Goal: Task Accomplishment & Management: Complete application form

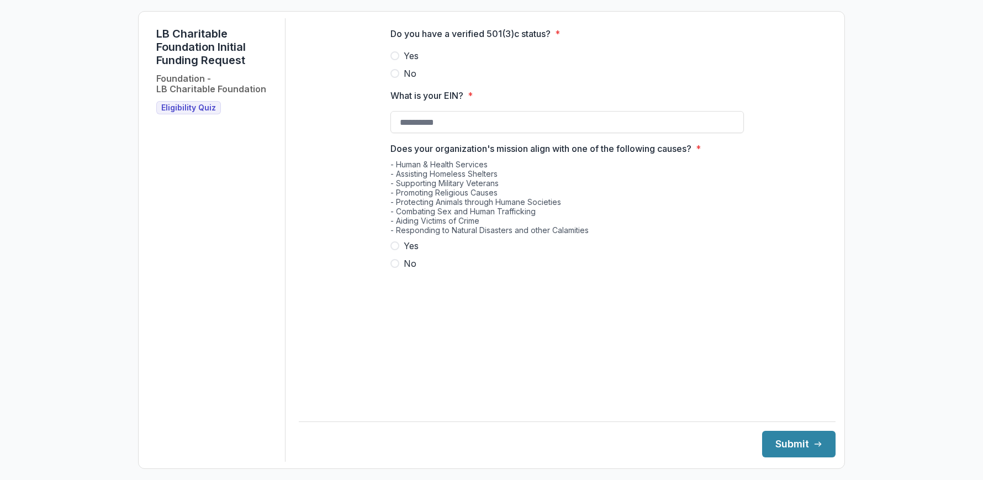
click at [205, 44] on h1 "LB Charitable Foundation Initial Funding Request" at bounding box center [216, 47] width 120 height 40
click at [320, 105] on div "Do you have a verified 501(3)c status? * Yes No What is your EIN? * Does your o…" at bounding box center [567, 153] width 537 height 270
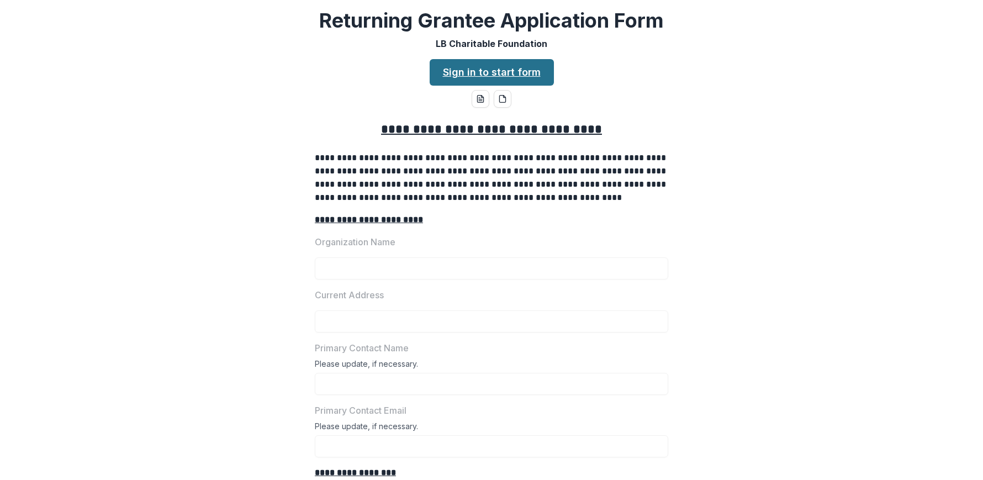
click at [513, 70] on link "Sign in to start form" at bounding box center [492, 72] width 124 height 27
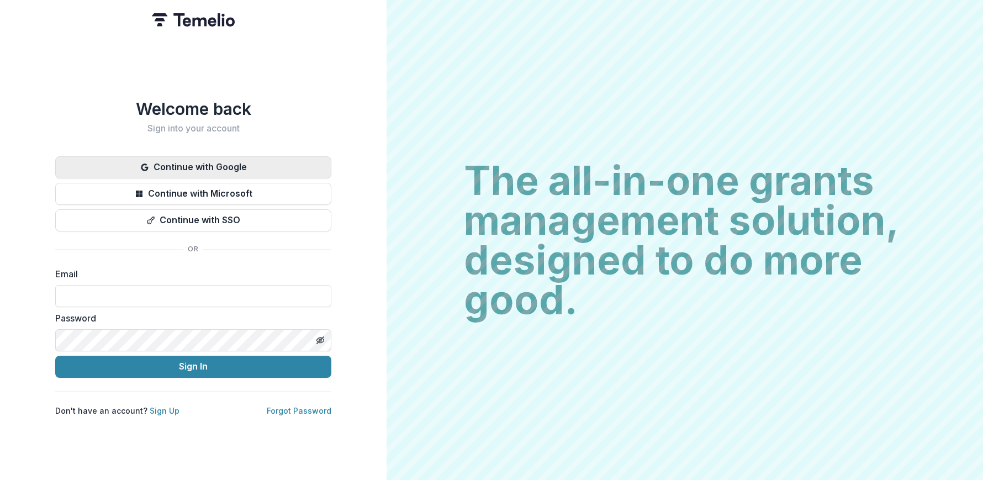
click at [267, 168] on button "Continue with Google" at bounding box center [193, 167] width 276 height 22
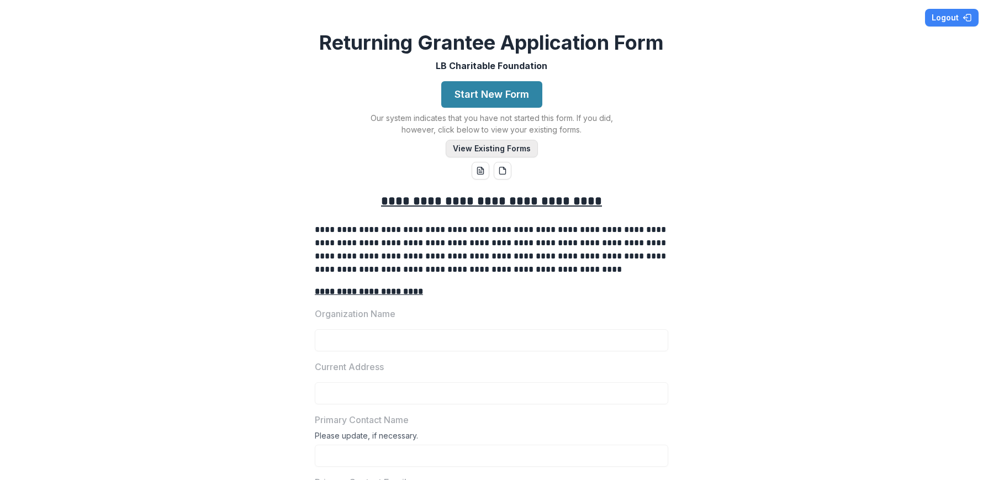
click at [518, 152] on button "View Existing Forms" at bounding box center [492, 149] width 92 height 18
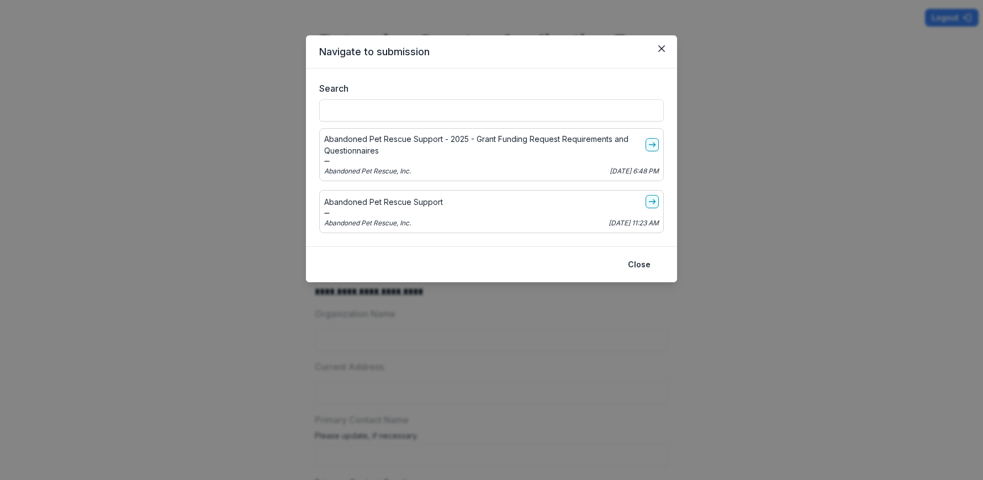
click at [586, 138] on p "Abandoned Pet Rescue Support - 2025 - Grant Funding Request Requirements and Qu…" at bounding box center [482, 144] width 317 height 23
click at [652, 147] on icon "go-to" at bounding box center [652, 144] width 9 height 9
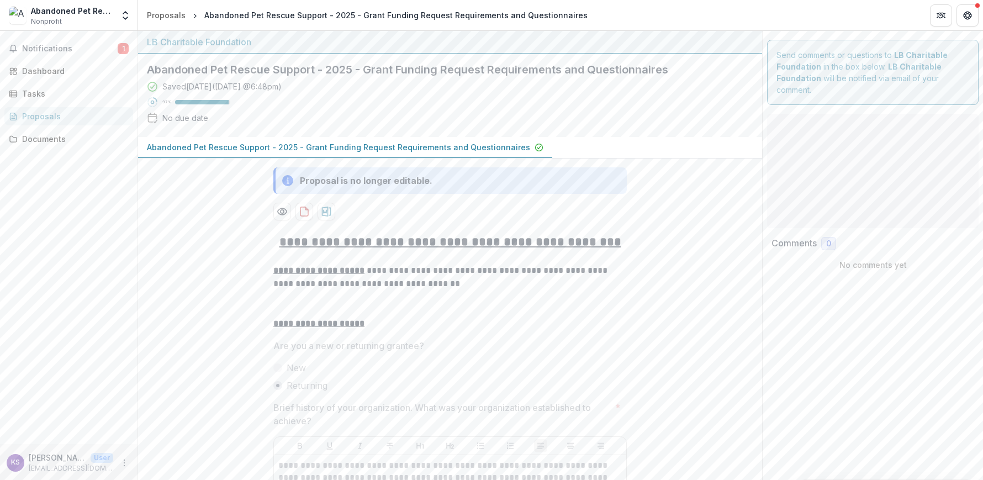
type input "*******"
type input "********"
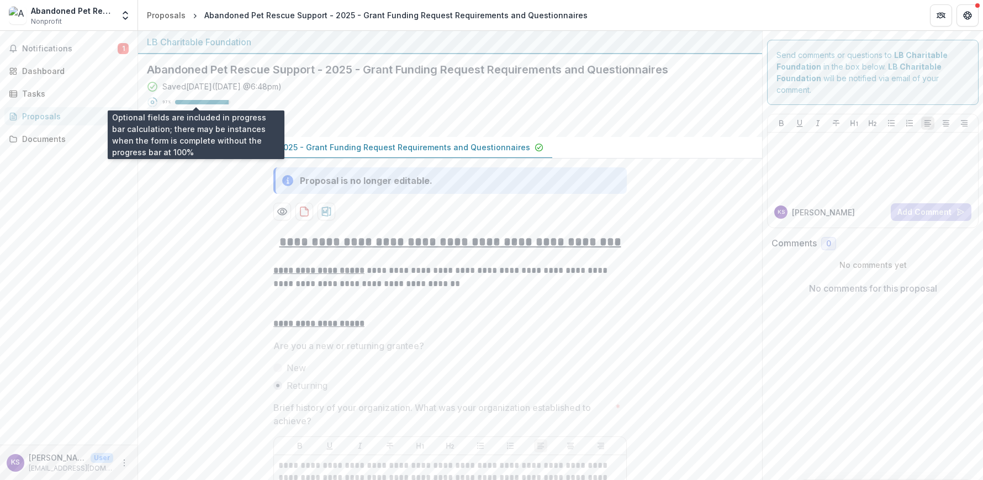
click at [197, 103] on div at bounding box center [202, 102] width 54 height 4
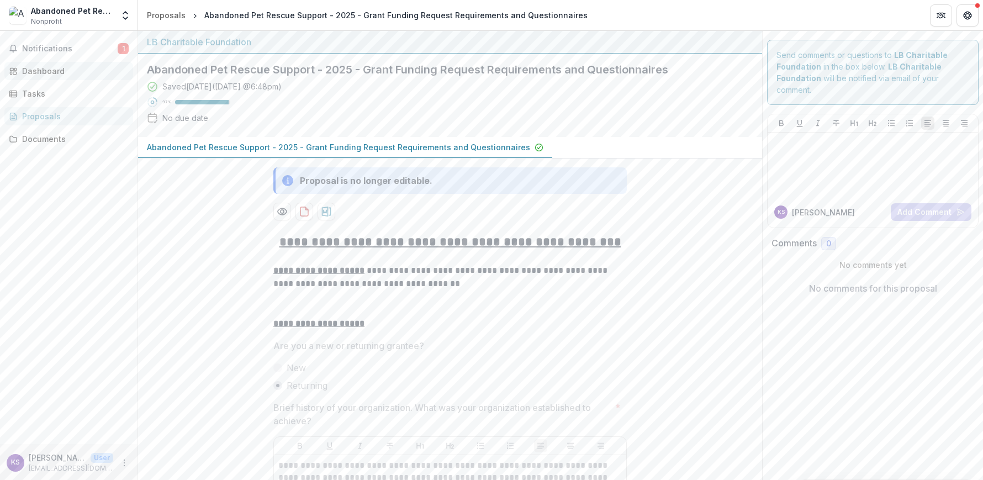
click at [65, 75] on div "Dashboard" at bounding box center [73, 71] width 102 height 12
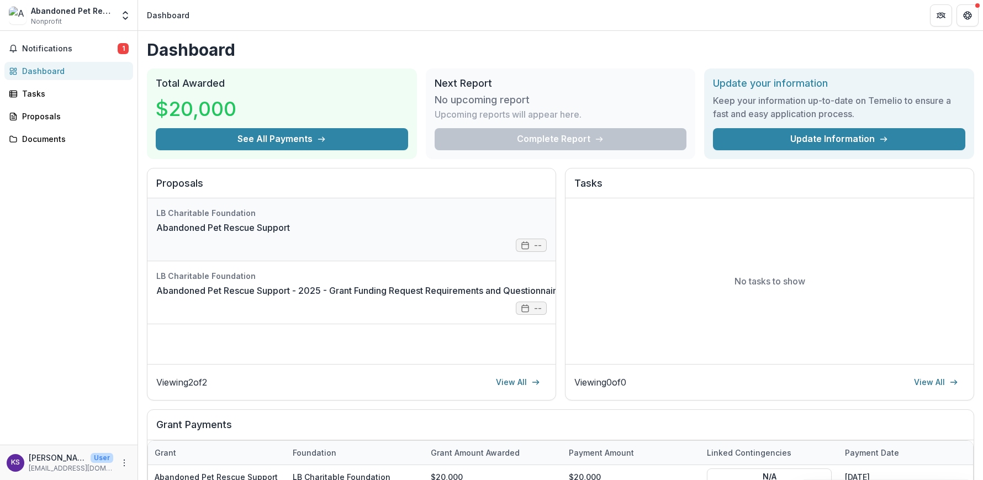
scroll to position [21, 0]
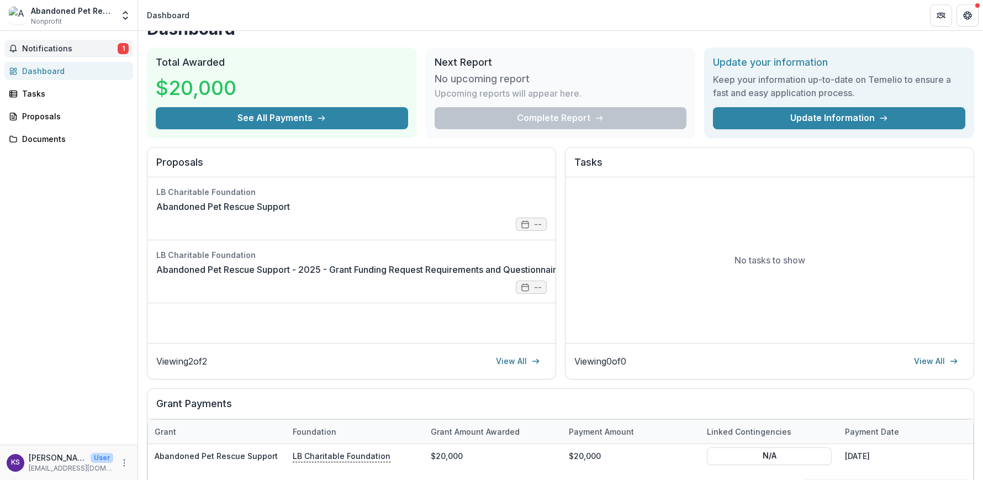
click at [70, 49] on span "Notifications" at bounding box center [70, 48] width 96 height 9
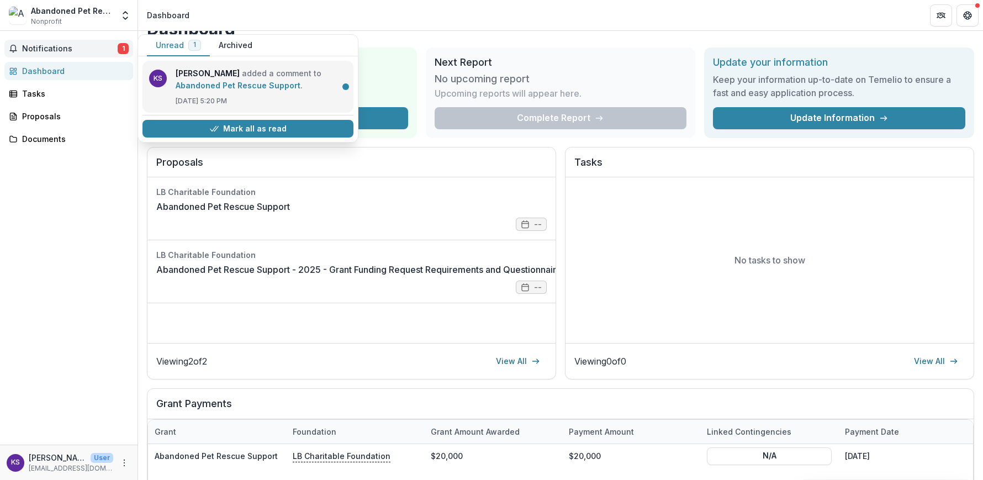
click at [269, 90] on link "Abandoned Pet Rescue Support" at bounding box center [238, 85] width 125 height 9
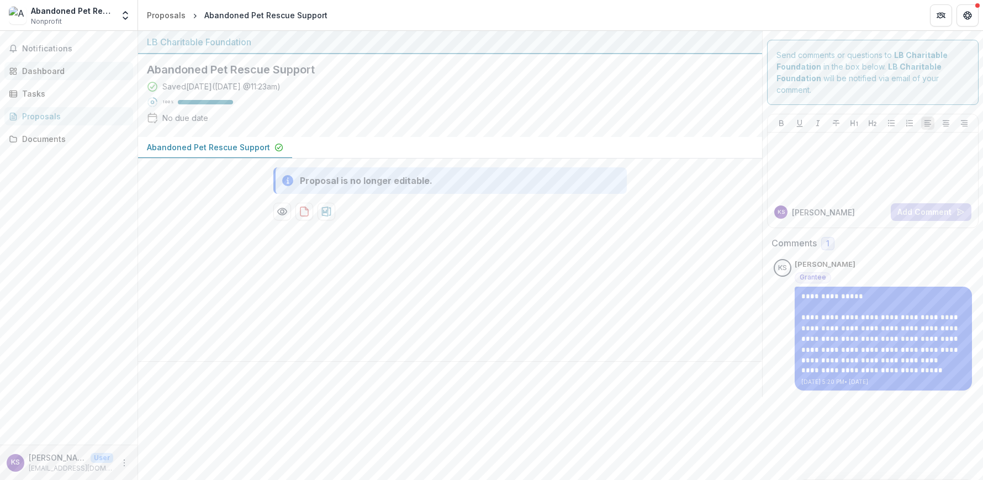
click at [50, 68] on div "Dashboard" at bounding box center [73, 71] width 102 height 12
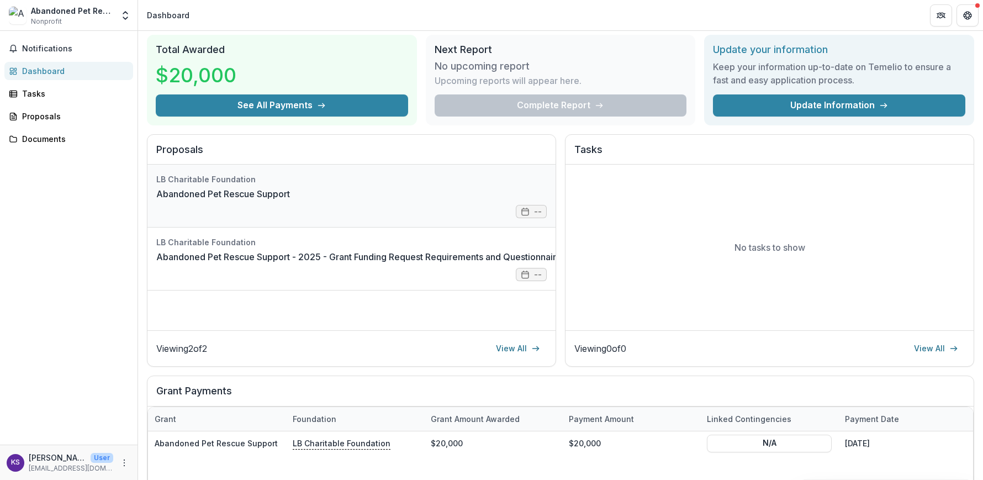
scroll to position [56, 0]
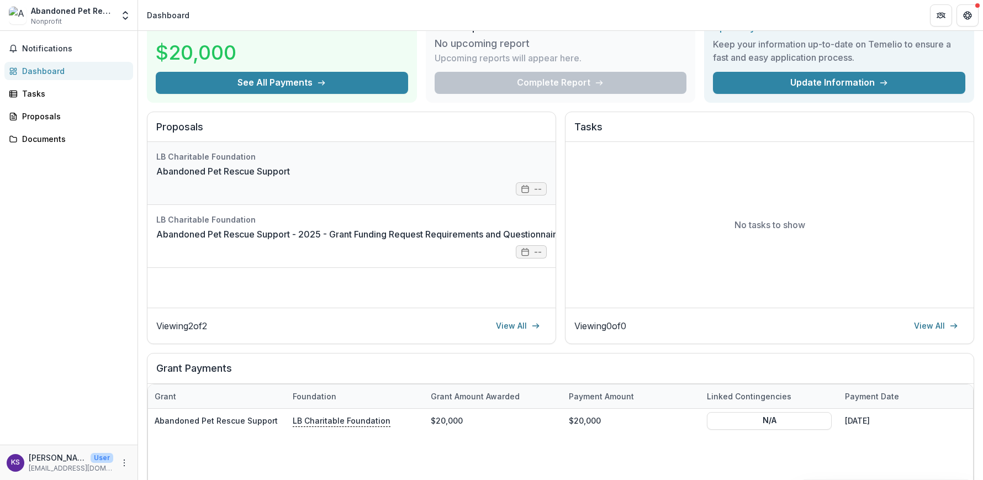
click at [287, 178] on link "Abandoned Pet Rescue Support" at bounding box center [223, 171] width 134 height 13
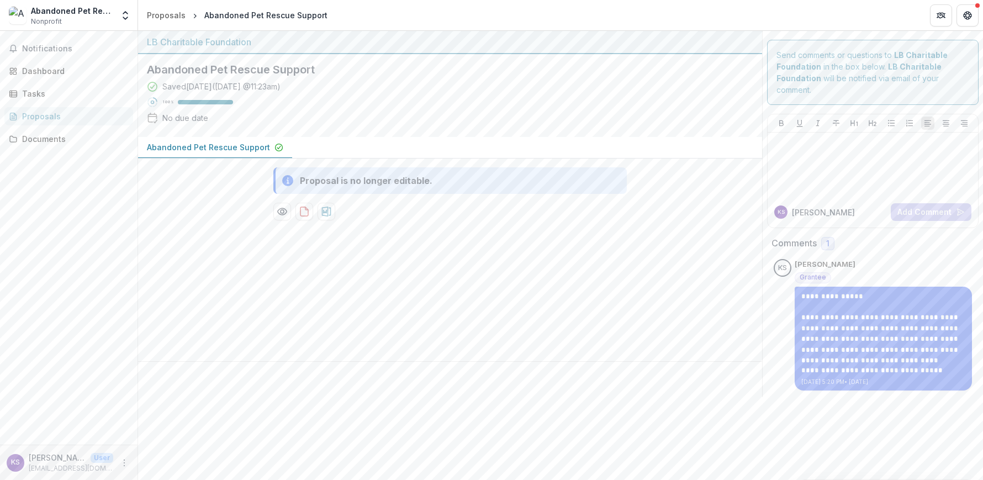
click at [58, 113] on div "Proposals" at bounding box center [73, 116] width 102 height 12
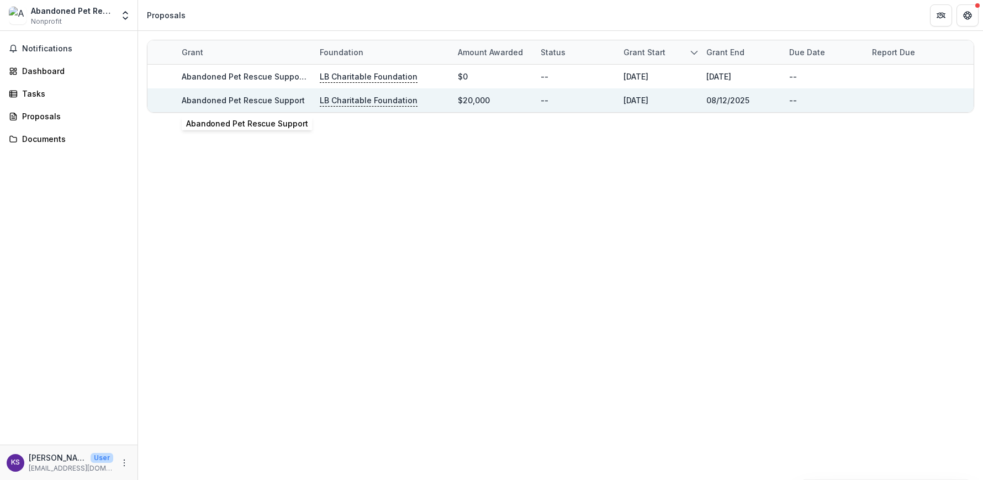
click at [240, 104] on link "Abandoned Pet Rescue Support" at bounding box center [243, 100] width 123 height 9
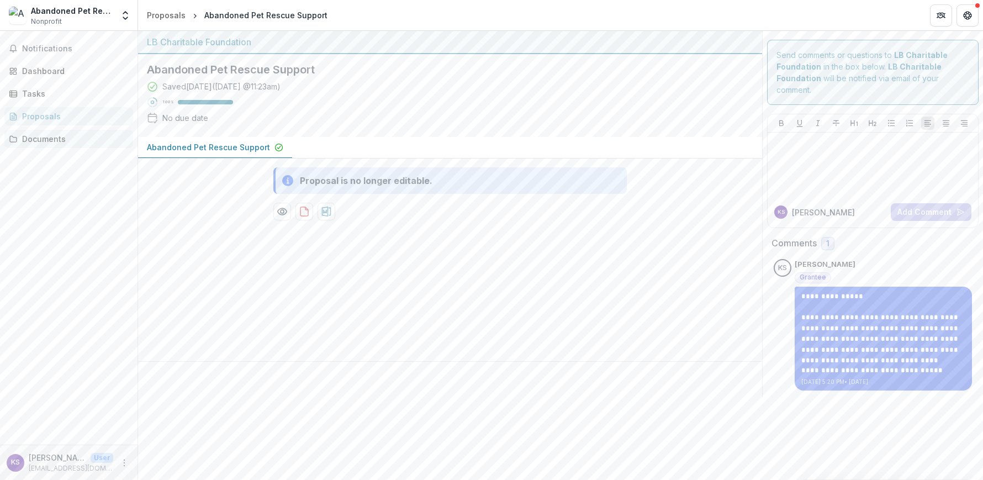
click at [71, 138] on div "Documents" at bounding box center [73, 139] width 102 height 12
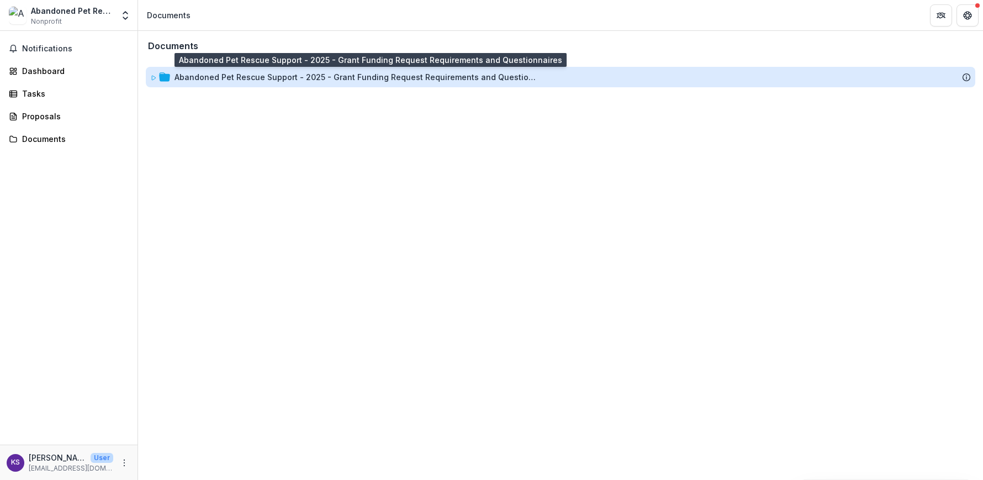
click at [294, 74] on div "Abandoned Pet Rescue Support - 2025 - Grant Funding Request Requirements and Qu…" at bounding box center [357, 77] width 365 height 12
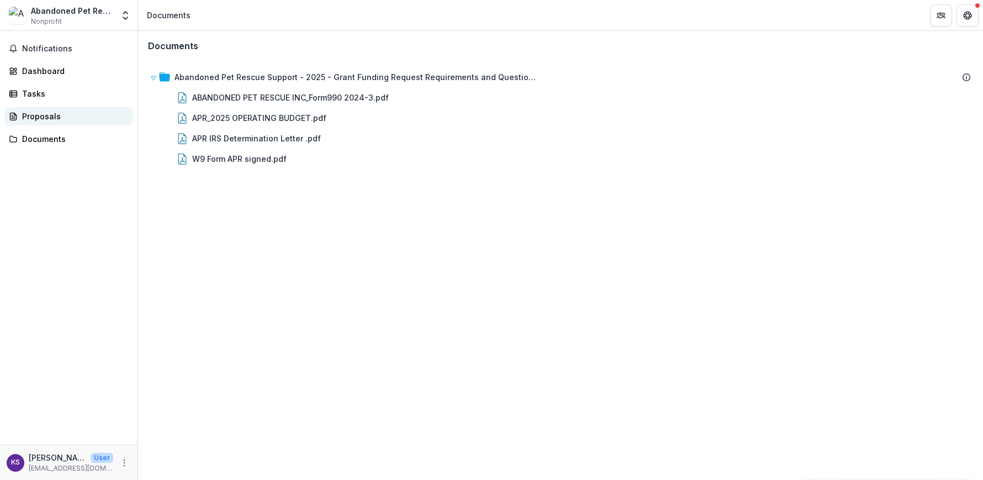
click at [39, 117] on div "Proposals" at bounding box center [73, 116] width 102 height 12
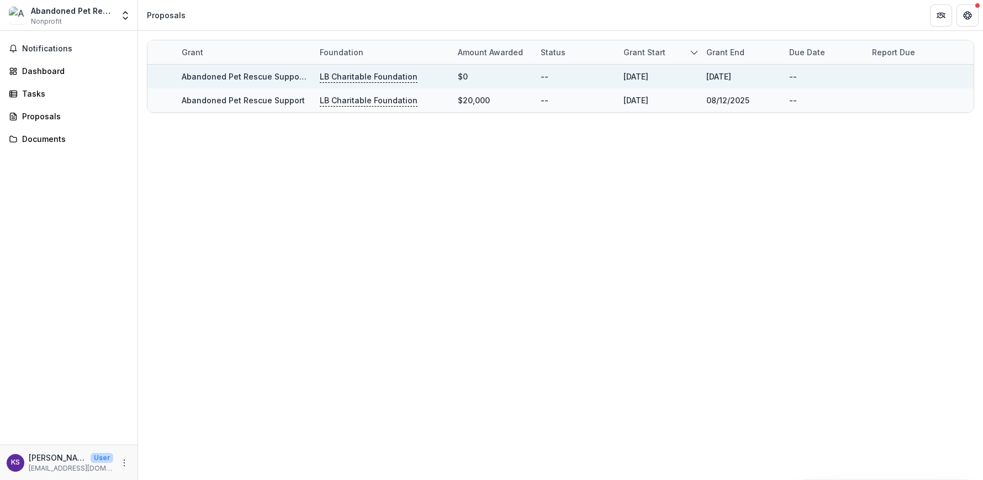
click at [212, 75] on link "Abandoned Pet Rescue Support - 2025 - Grant Funding Request Requirements and Qu…" at bounding box center [373, 76] width 383 height 9
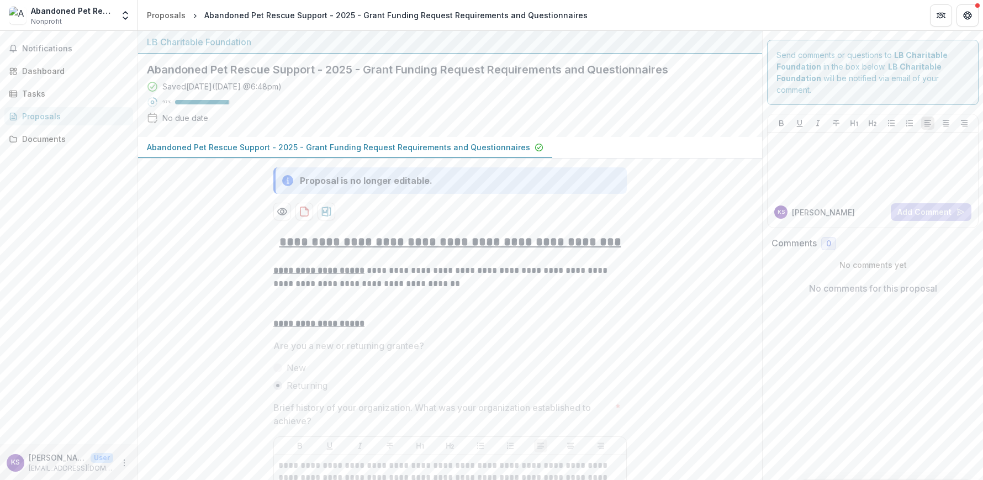
click at [535, 150] on icon "button" at bounding box center [539, 147] width 9 height 9
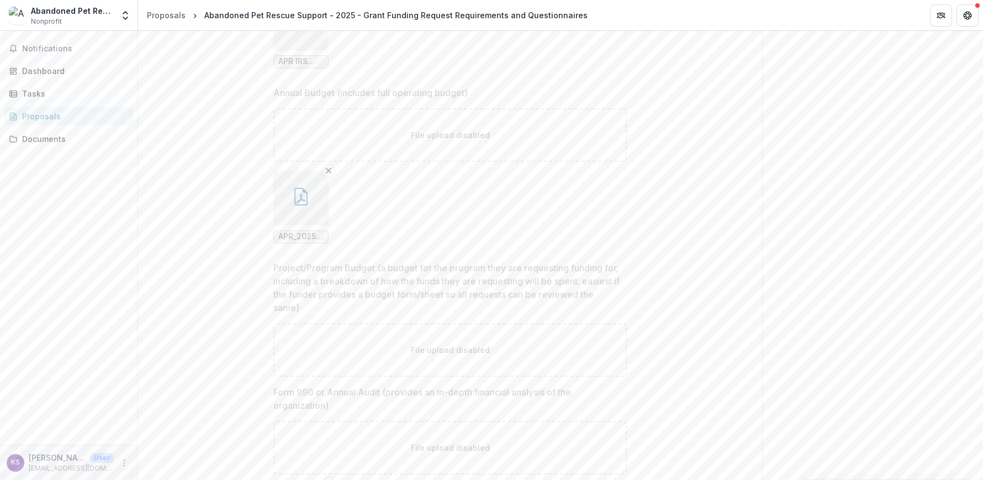
scroll to position [5984, 0]
click at [67, 96] on div "Tasks" at bounding box center [73, 94] width 102 height 12
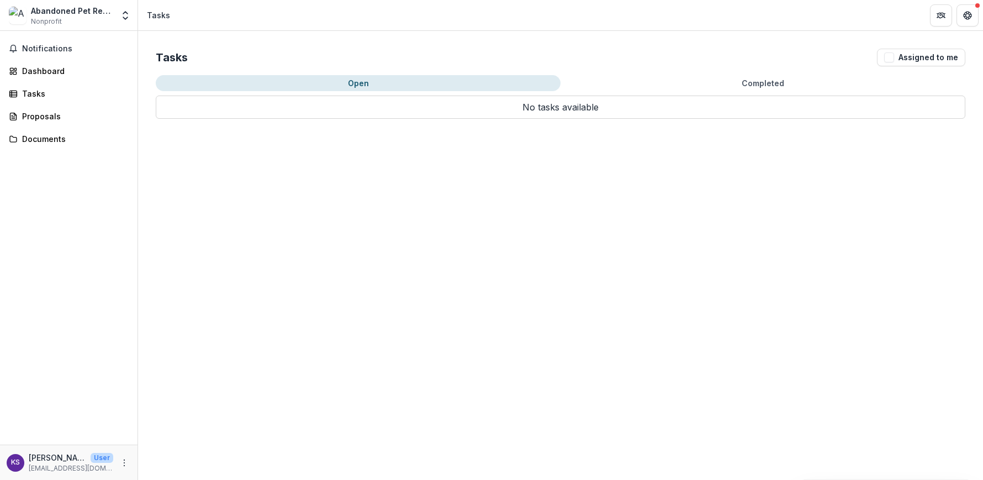
click at [50, 80] on div "Notifications Dashboard Tasks Proposals Documents" at bounding box center [69, 238] width 138 height 414
click at [51, 73] on div "Dashboard" at bounding box center [73, 71] width 102 height 12
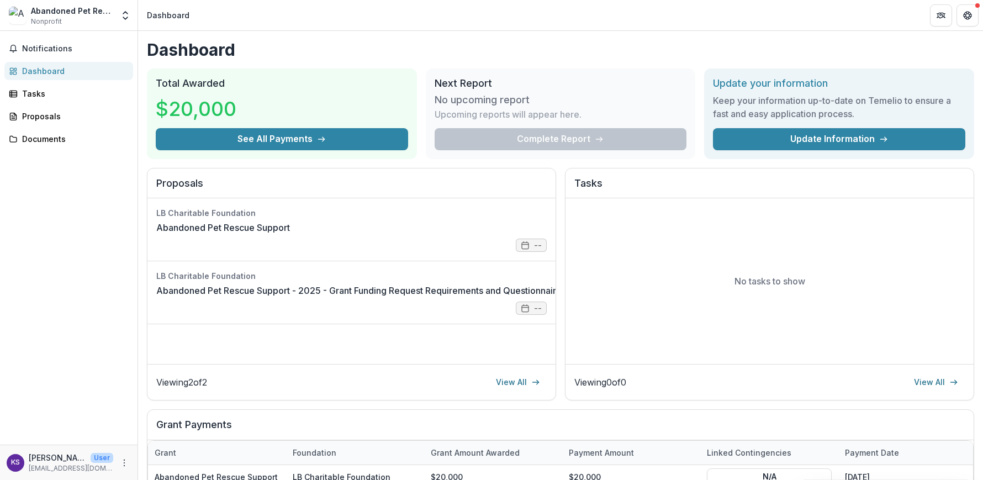
drag, startPoint x: 584, startPoint y: 126, endPoint x: 584, endPoint y: 133, distance: 6.1
click at [584, 130] on div "Next Report No upcoming report Upcoming reports will appear here. Complete Repo…" at bounding box center [561, 113] width 270 height 91
click at [583, 137] on div "Complete Report" at bounding box center [561, 139] width 252 height 22
click at [547, 114] on p "Upcoming reports will appear here." at bounding box center [508, 114] width 147 height 13
click at [521, 118] on p "Upcoming reports will appear here." at bounding box center [508, 114] width 147 height 13
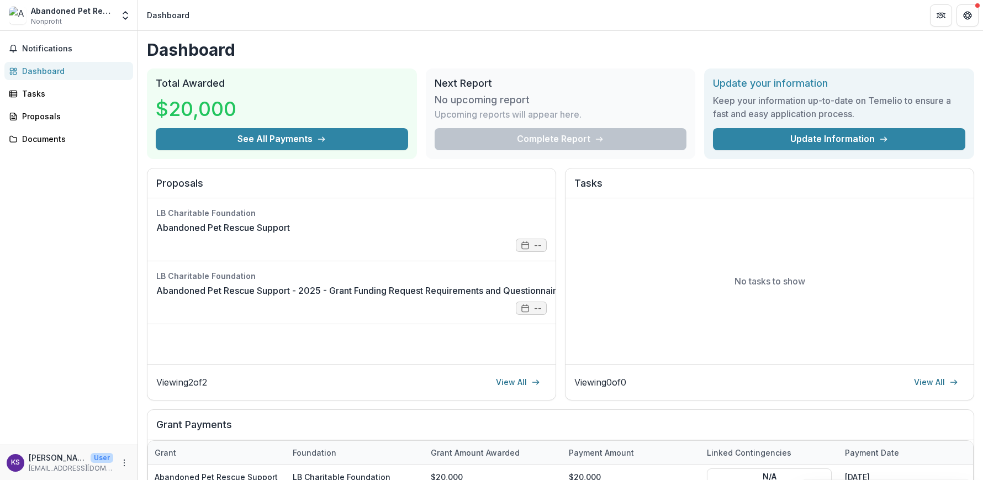
click at [518, 106] on div "No upcoming report Upcoming reports will appear here." at bounding box center [561, 108] width 252 height 39
click at [511, 96] on h3 "No upcoming report" at bounding box center [482, 100] width 95 height 12
click at [444, 89] on div "No upcoming report Upcoming reports will appear here." at bounding box center [561, 108] width 252 height 39
click at [447, 81] on h2 "Next Report" at bounding box center [561, 83] width 252 height 12
click at [515, 147] on div "Complete Report" at bounding box center [561, 139] width 252 height 22
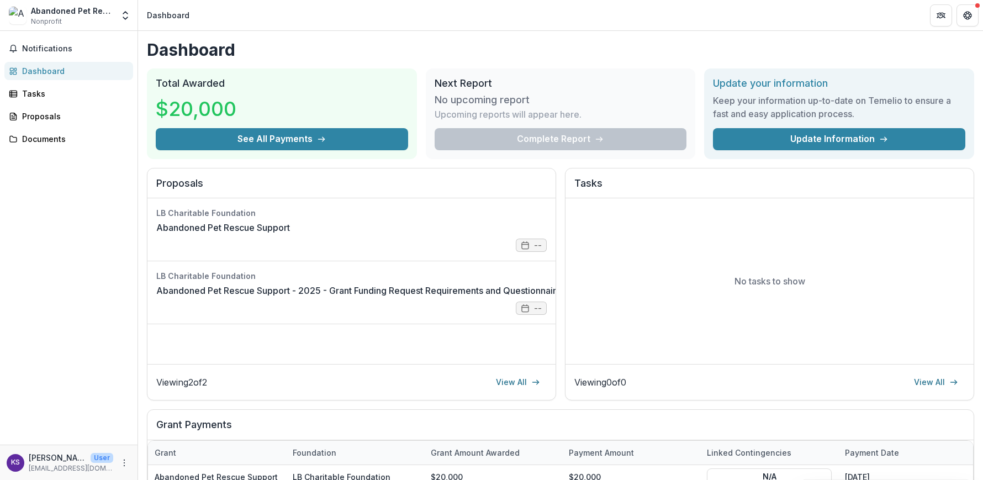
click at [516, 140] on div "Complete Report" at bounding box center [561, 139] width 252 height 22
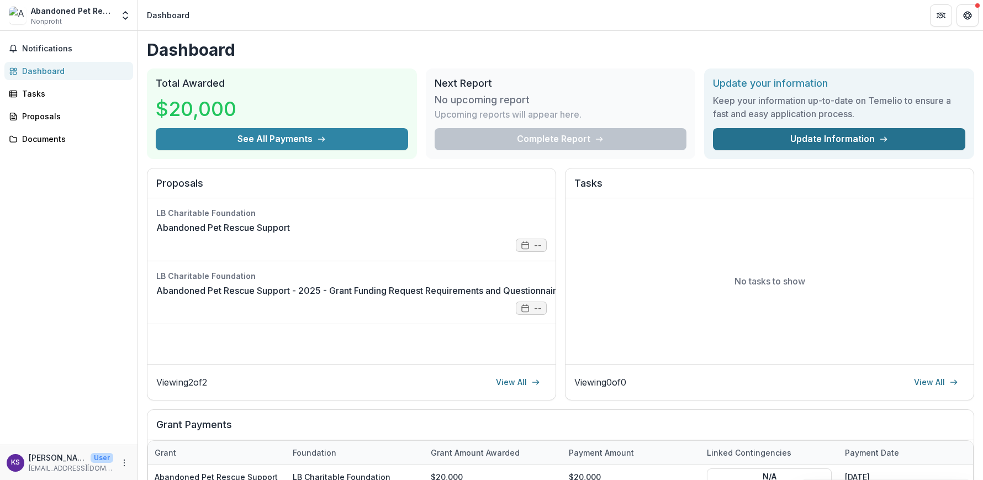
click at [768, 140] on link "Update Information" at bounding box center [839, 139] width 252 height 22
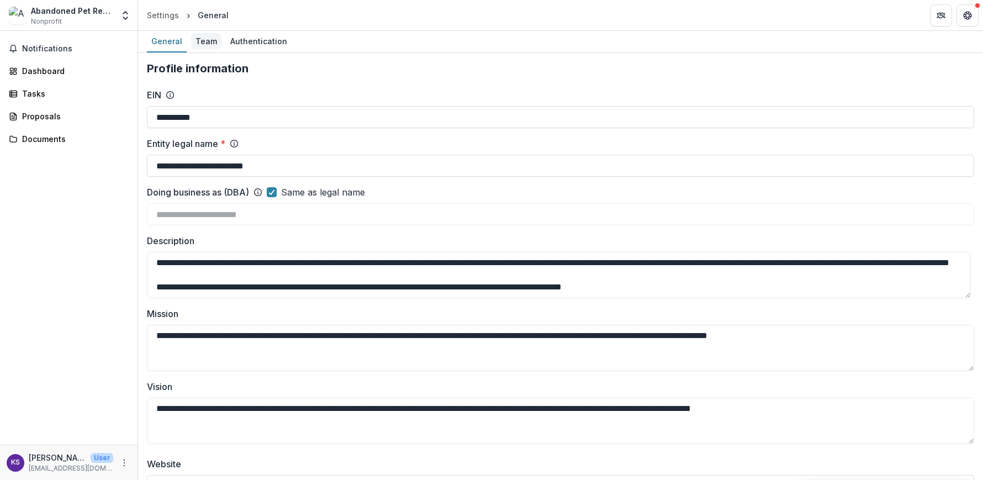
click at [215, 38] on div "Team" at bounding box center [206, 41] width 30 height 16
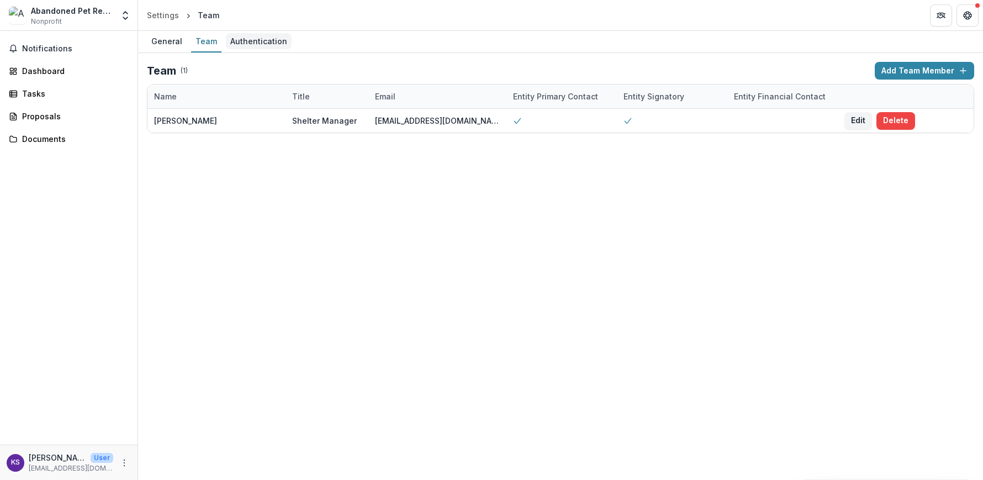
click at [263, 46] on div "Authentication" at bounding box center [259, 41] width 66 height 16
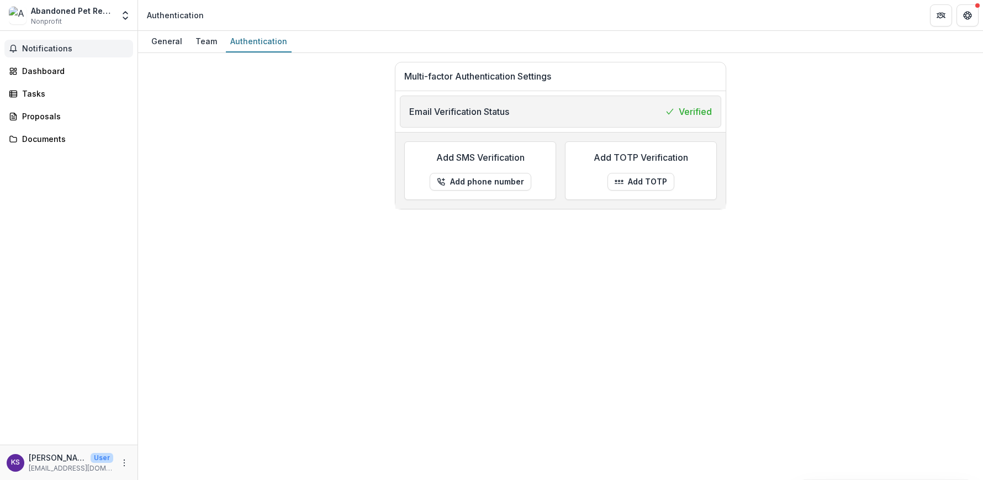
click at [58, 45] on span "Notifications" at bounding box center [75, 48] width 107 height 9
click at [49, 67] on div "Dashboard" at bounding box center [73, 71] width 102 height 12
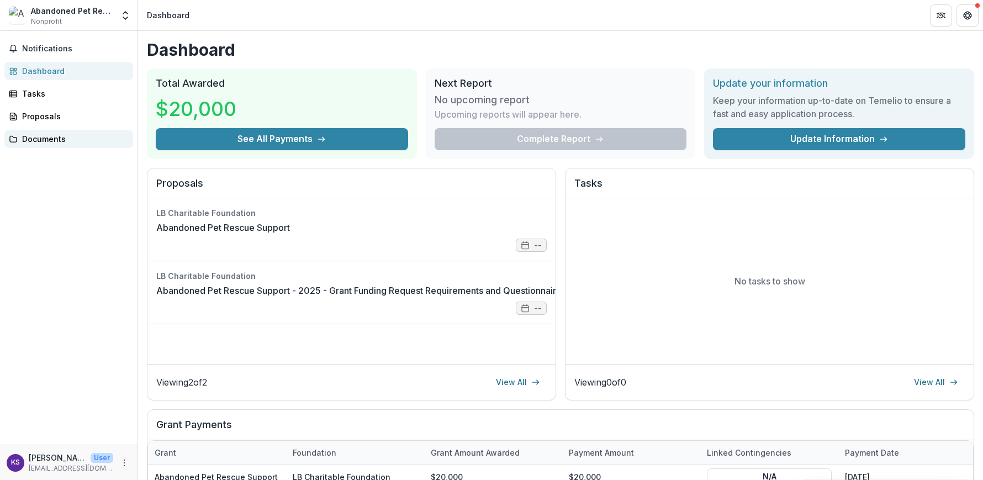
click at [53, 141] on div "Documents" at bounding box center [73, 139] width 102 height 12
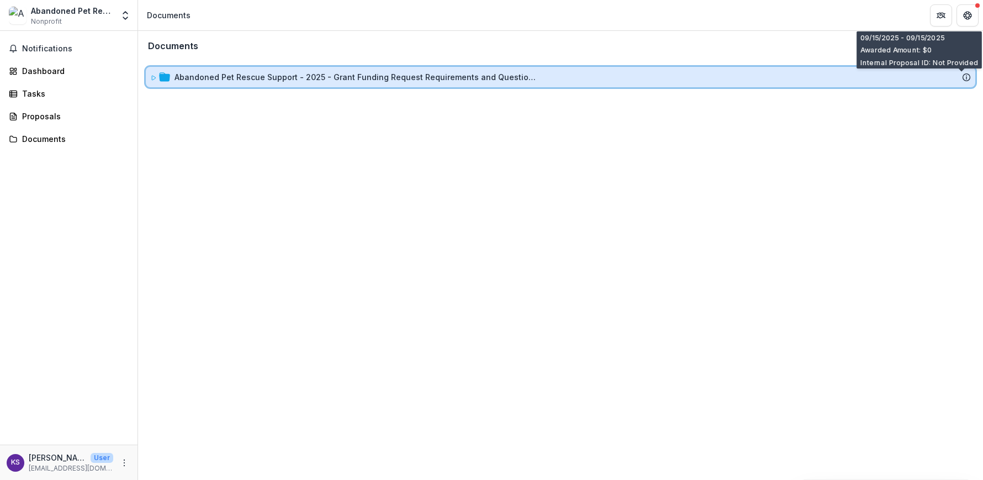
click at [969, 78] on icon at bounding box center [966, 77] width 9 height 9
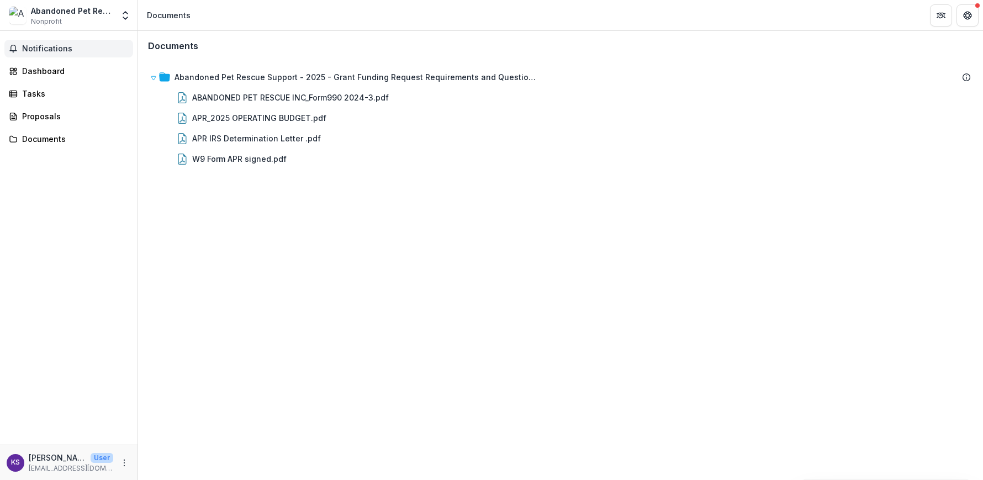
click at [92, 52] on span "Notifications" at bounding box center [75, 48] width 107 height 9
click at [83, 65] on link "Dashboard" at bounding box center [68, 71] width 129 height 18
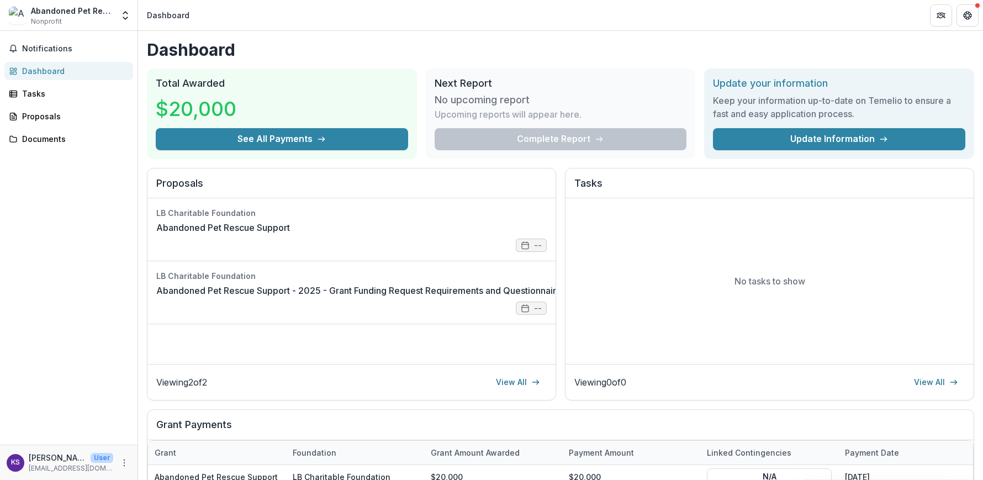
click at [534, 139] on div "Complete Report" at bounding box center [561, 139] width 252 height 22
click at [656, 278] on div "No tasks to show" at bounding box center [770, 281] width 408 height 166
click at [517, 379] on link "View All" at bounding box center [517, 382] width 57 height 18
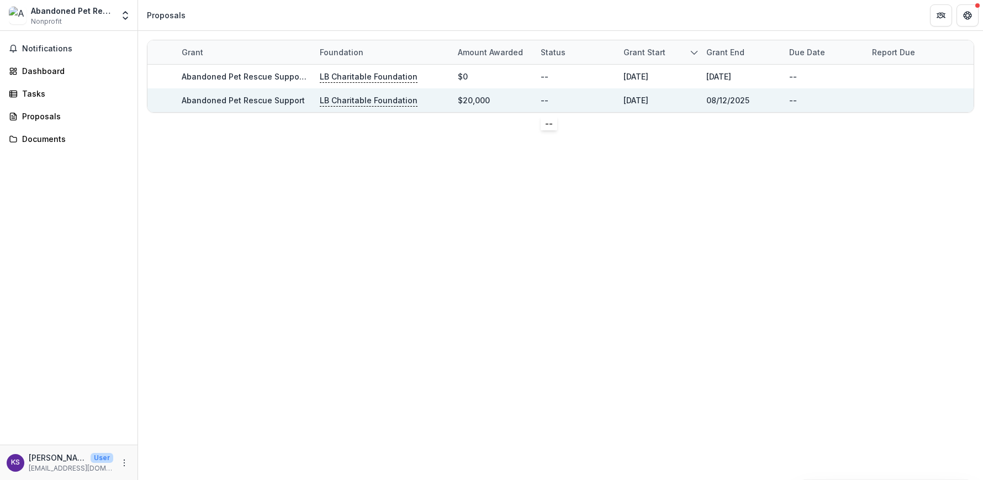
click at [544, 100] on div "--" at bounding box center [545, 100] width 8 height 12
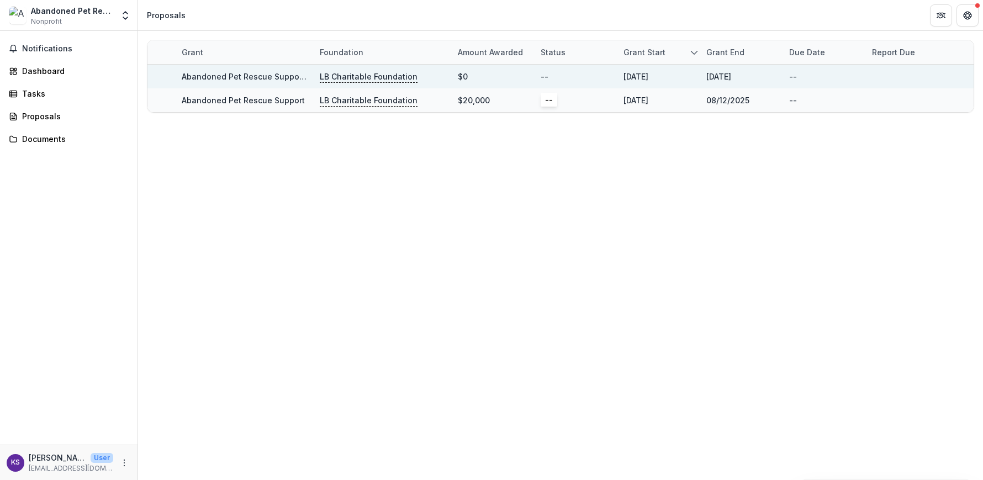
click at [547, 80] on div "--" at bounding box center [545, 77] width 8 height 12
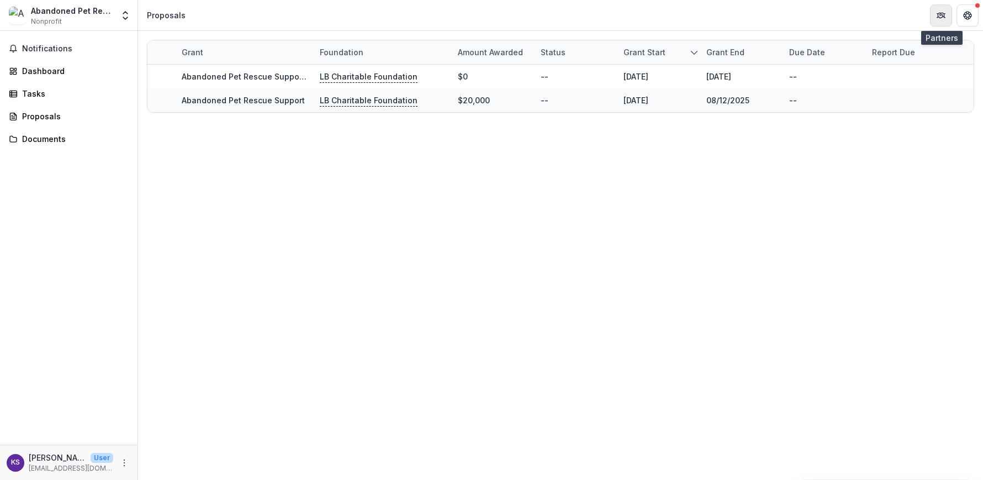
click at [946, 14] on button "Partners" at bounding box center [941, 15] width 22 height 22
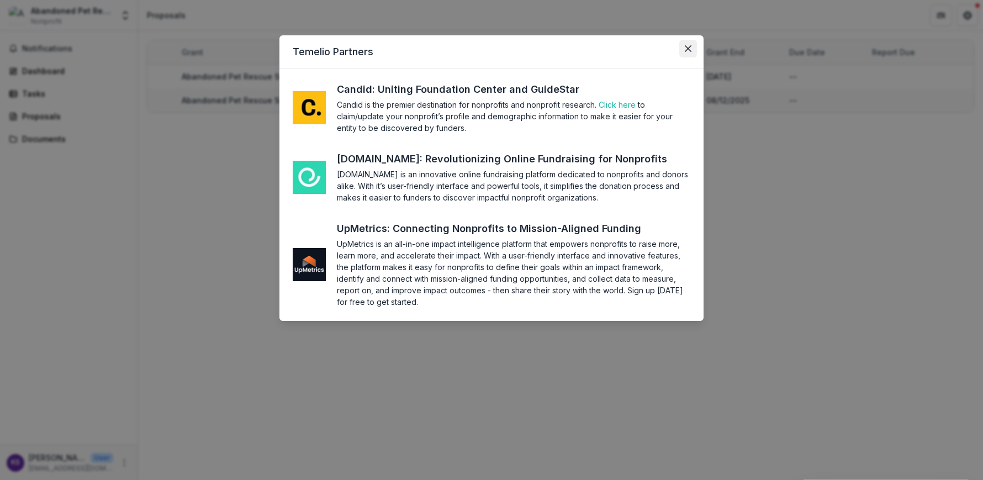
click at [689, 49] on icon "Close" at bounding box center [688, 48] width 7 height 7
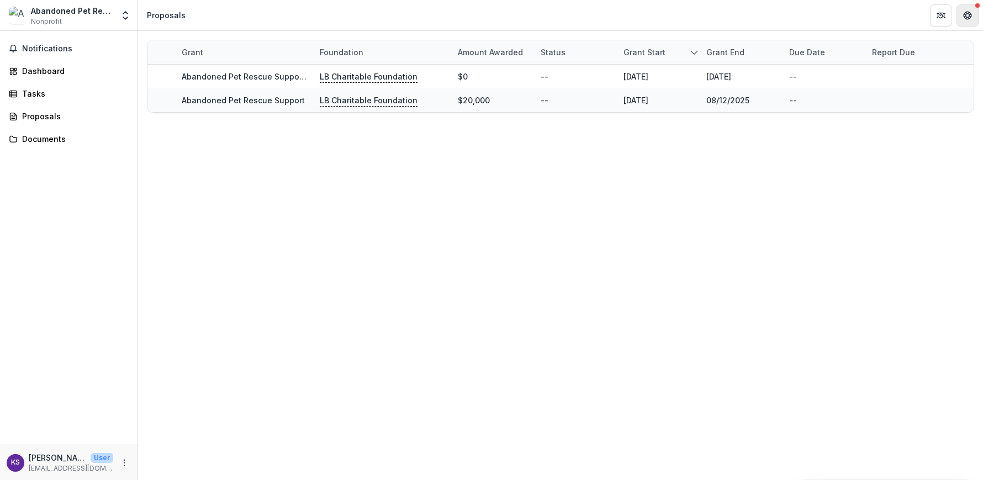
click at [965, 18] on icon "Get Help" at bounding box center [967, 15] width 9 height 9
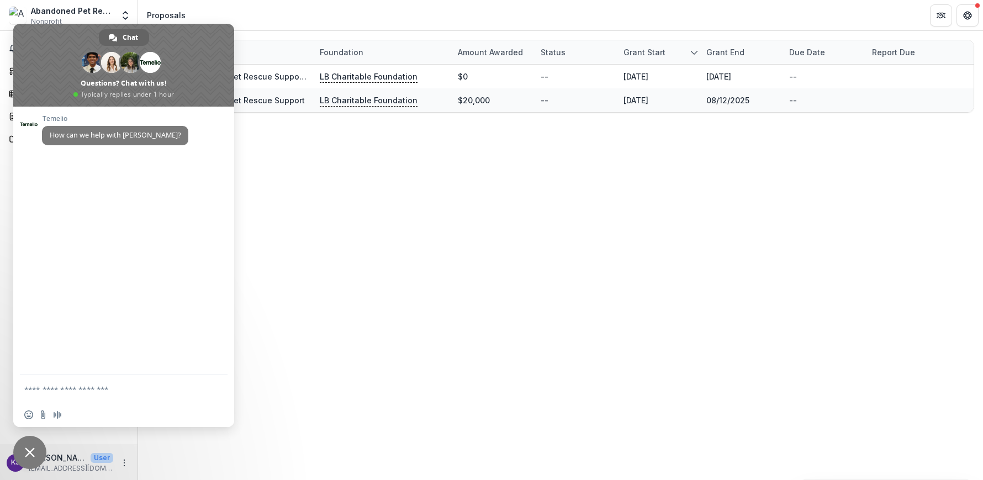
click at [250, 209] on div "Grant Foundation Amount awarded Status Grant start Grant end Due Date Report Du…" at bounding box center [560, 255] width 845 height 449
